Goal: Find contact information

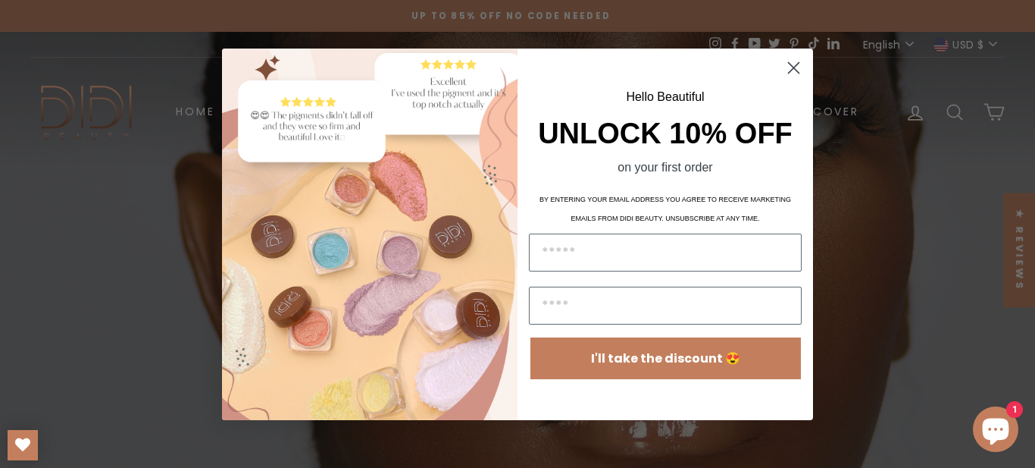
click at [797, 66] on icon "Close dialog" at bounding box center [794, 67] width 11 height 11
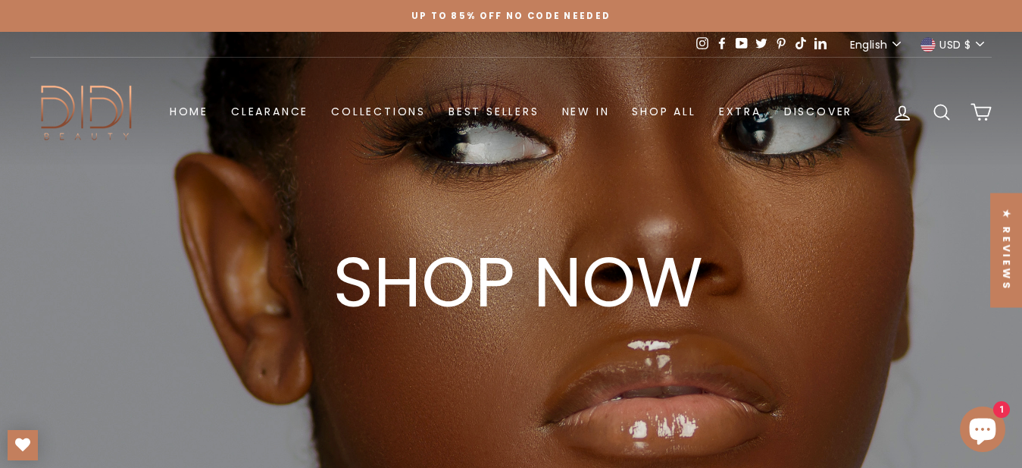
click at [606, 60] on header "Didi Beauty Co. Home Clearance Collections Best Sellers New in Shop All Eyes Fa…" at bounding box center [511, 112] width 1022 height 108
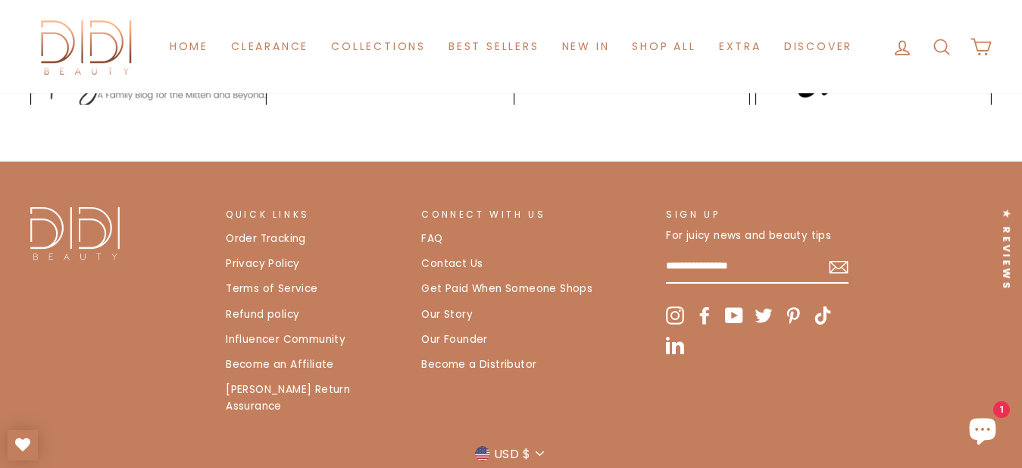
scroll to position [3124, 0]
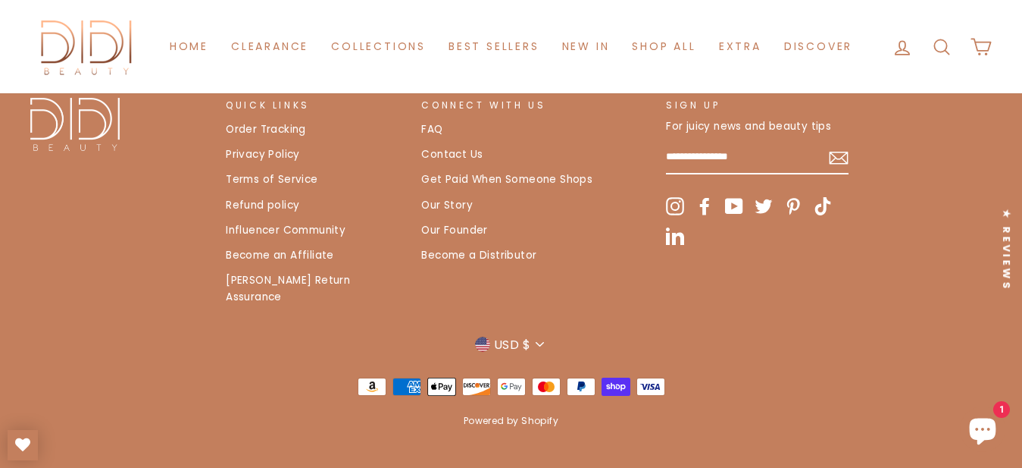
click at [449, 157] on link "Contact Us" at bounding box center [451, 154] width 61 height 23
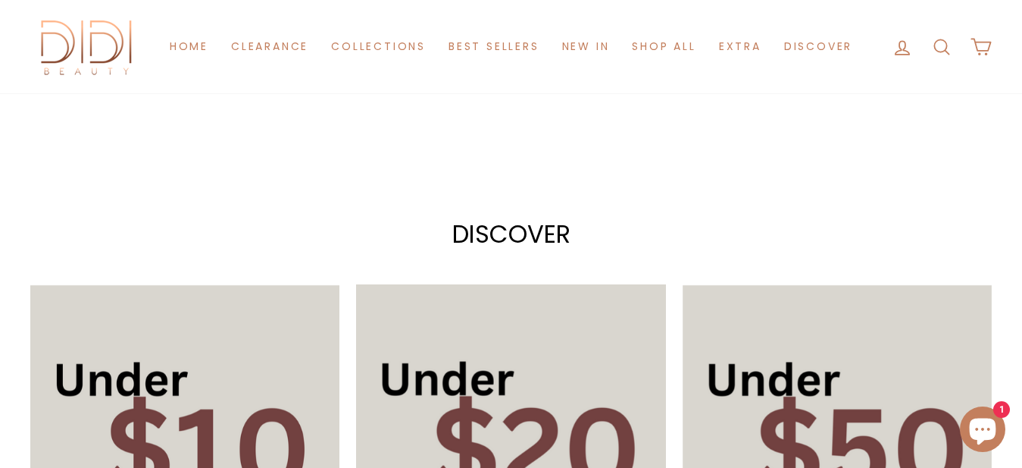
scroll to position [619, 0]
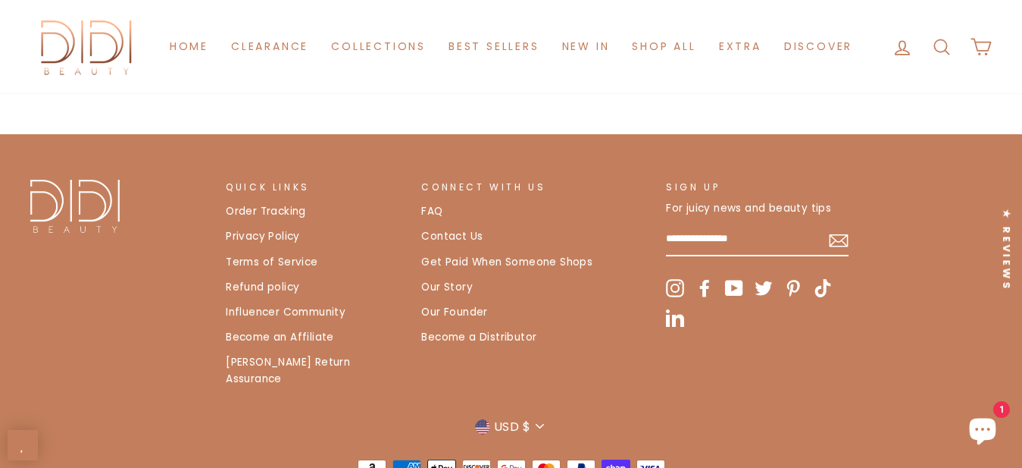
click at [703, 287] on icon at bounding box center [704, 288] width 9 height 17
